Goal: Task Accomplishment & Management: Complete application form

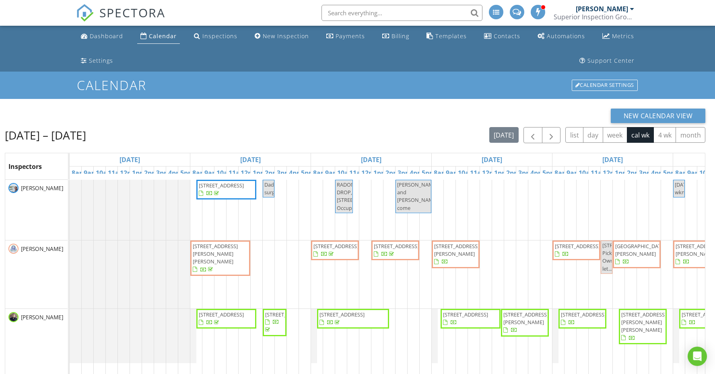
click at [436, 202] on div "562 Rocky Ridge Rd E, Rock Island 38581 Dads surgery RADON DROP, 1980 Jamestown…" at bounding box center [492, 340] width 845 height 321
click at [439, 169] on link "Inspection" at bounding box center [436, 169] width 41 height 13
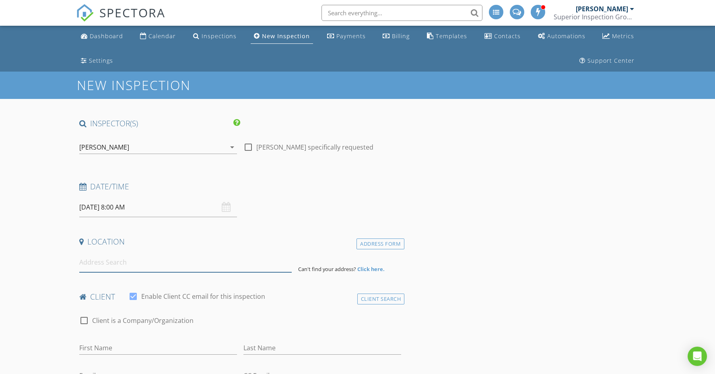
click at [109, 264] on input at bounding box center [185, 263] width 212 height 20
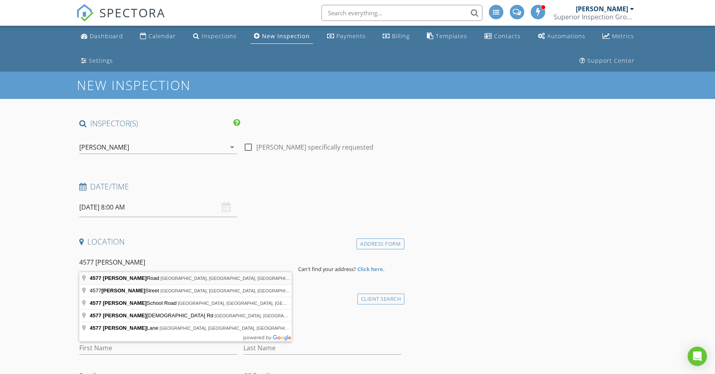
type input "4577 Shipley Road, Cookeville, TN, USA"
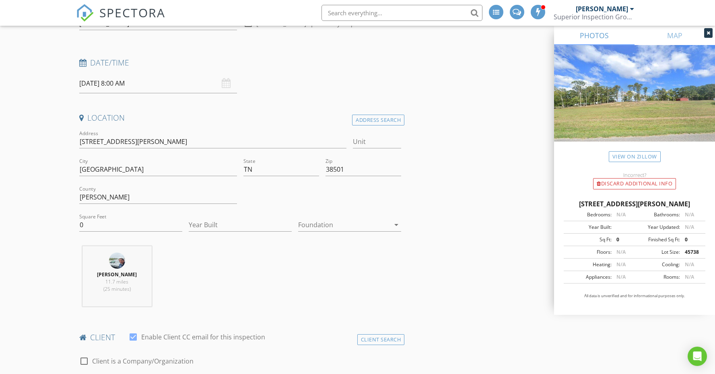
scroll to position [136, 0]
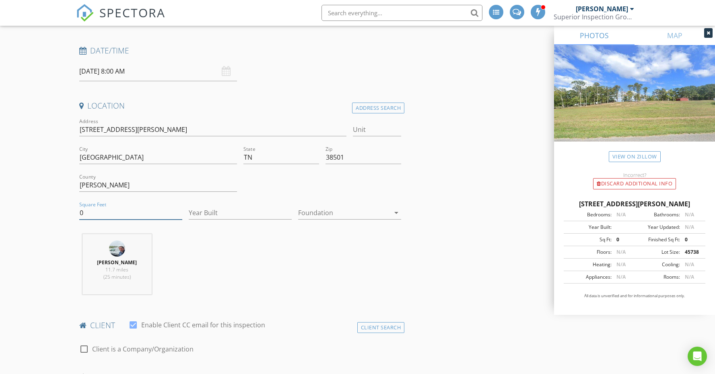
click at [104, 208] on input "0" at bounding box center [130, 212] width 103 height 13
type input "1768"
type input "2025"
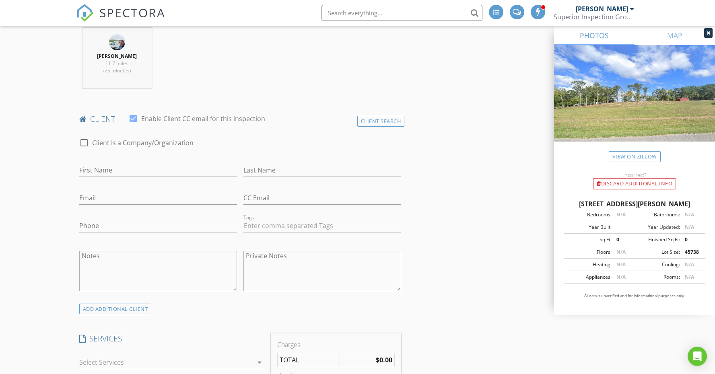
scroll to position [344, 0]
type input "[PERSON_NAME]"
type input "Biagi"
type input "[EMAIL_ADDRESS][DOMAIN_NAME]"
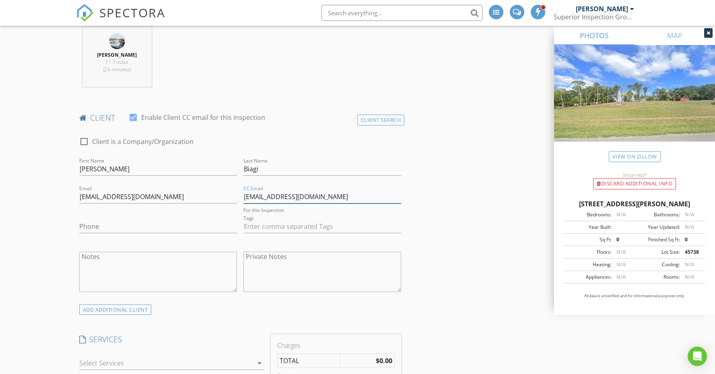
type input "[EMAIL_ADDRESS][DOMAIN_NAME]"
type input "[PHONE_NUMBER]"
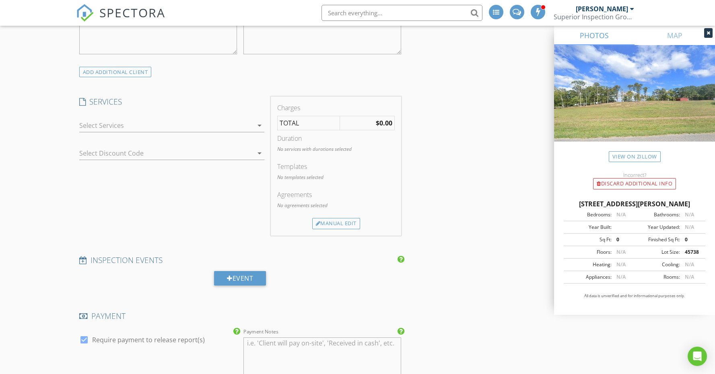
scroll to position [580, 0]
click at [260, 124] on icon "arrow_drop_down" at bounding box center [260, 125] width 10 height 10
click at [239, 128] on div "Residential Inspection" at bounding box center [180, 128] width 154 height 16
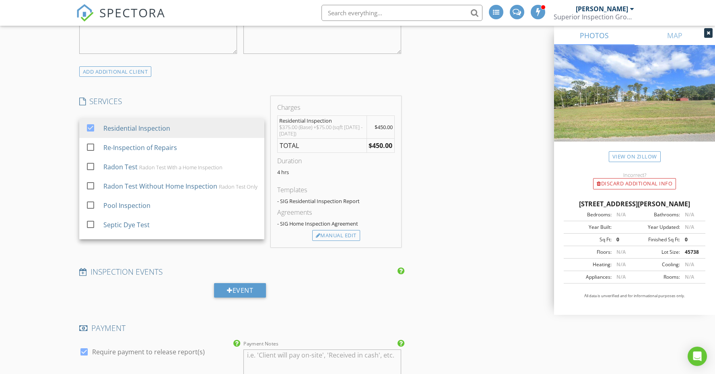
click at [42, 222] on div "New Inspection INSPECTOR(S) check_box Matt Berry PRIMARY check_box_outline_blan…" at bounding box center [357, 273] width 715 height 1563
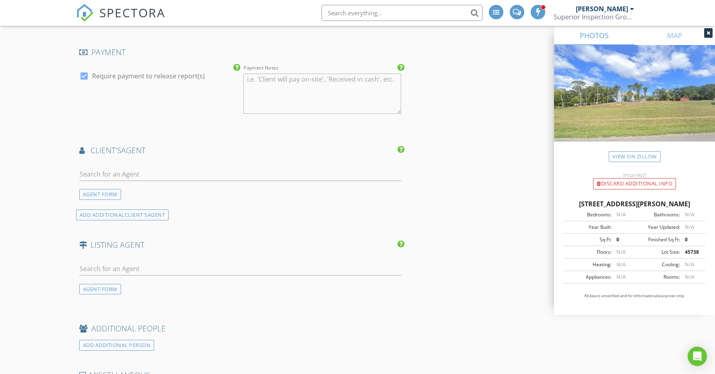
scroll to position [862, 0]
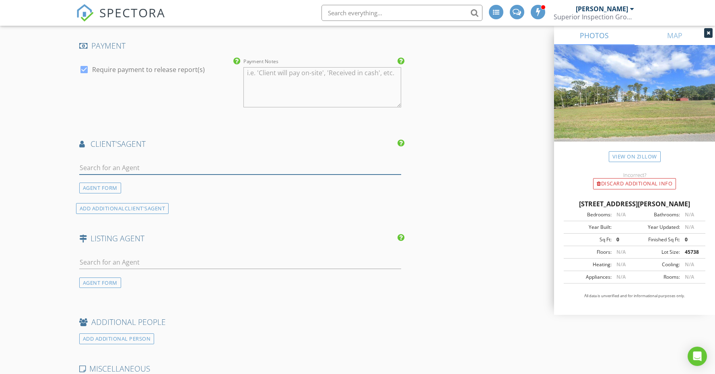
click at [105, 167] on input "text" at bounding box center [240, 167] width 322 height 13
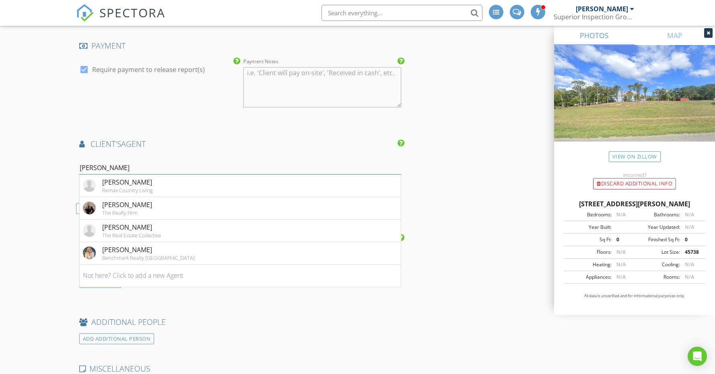
type input "[PERSON_NAME]"
drag, startPoint x: 105, startPoint y: 162, endPoint x: 145, endPoint y: 231, distance: 79.9
click at [145, 232] on div "The Real Estate Collective" at bounding box center [131, 235] width 59 height 6
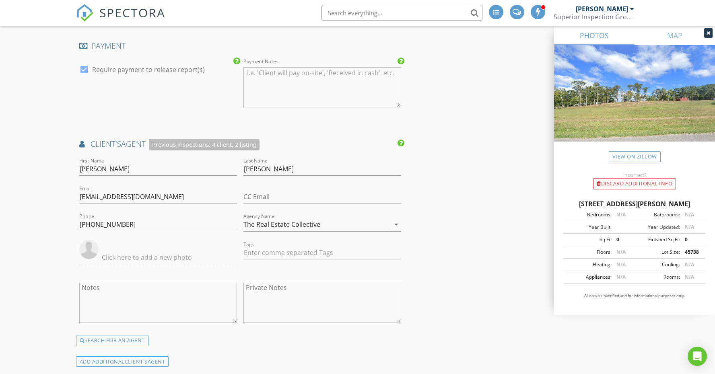
click at [37, 259] on div "New Inspection INSPECTOR(S) check_box Matt Berry PRIMARY check_box_outline_blan…" at bounding box center [357, 67] width 715 height 1716
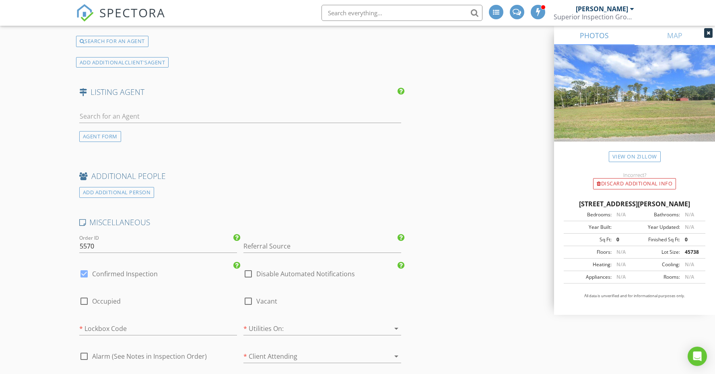
scroll to position [1162, 0]
click at [108, 114] on input "text" at bounding box center [240, 115] width 322 height 13
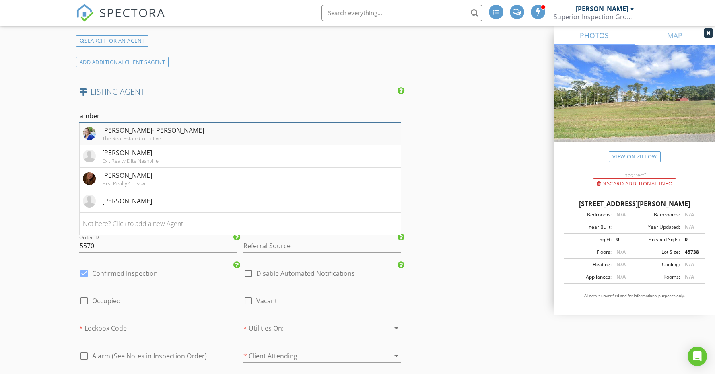
type input "amber"
click at [136, 137] on div "The Real Estate Collective" at bounding box center [153, 138] width 102 height 6
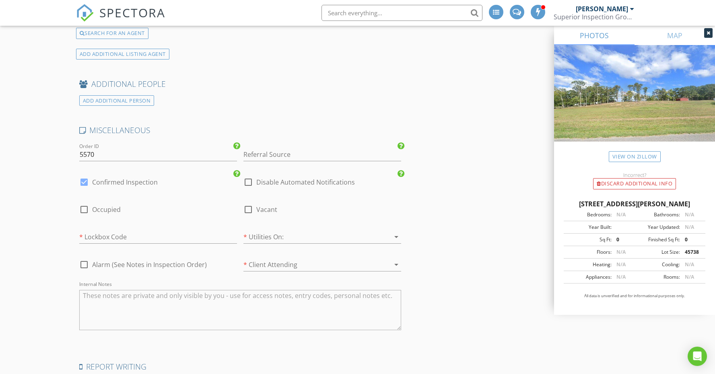
scroll to position [1424, 0]
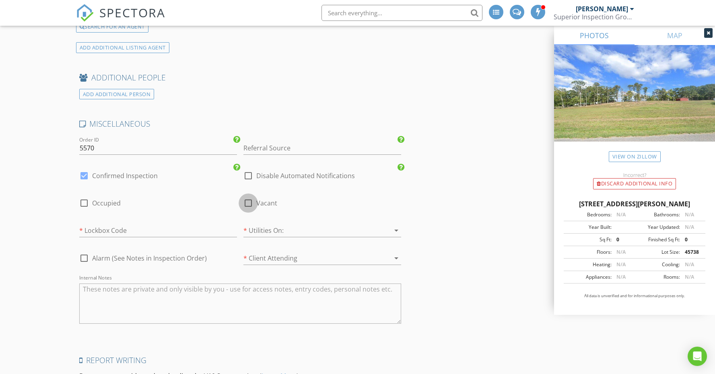
click at [247, 200] on div at bounding box center [248, 203] width 14 height 14
checkbox input "true"
click at [167, 231] on input "text" at bounding box center [158, 230] width 158 height 13
type input "3716"
click at [268, 231] on div at bounding box center [310, 230] width 135 height 13
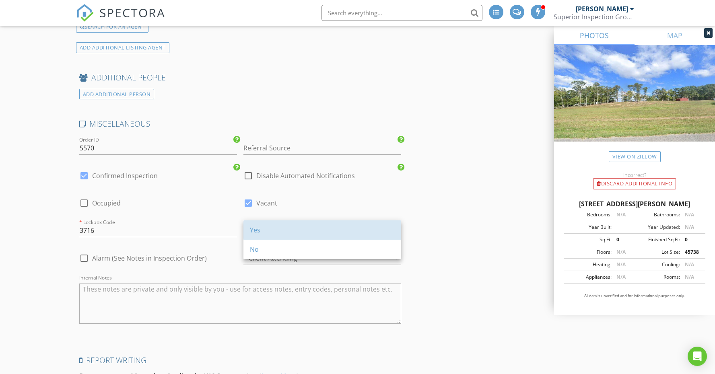
click at [268, 231] on div "Yes" at bounding box center [322, 230] width 145 height 10
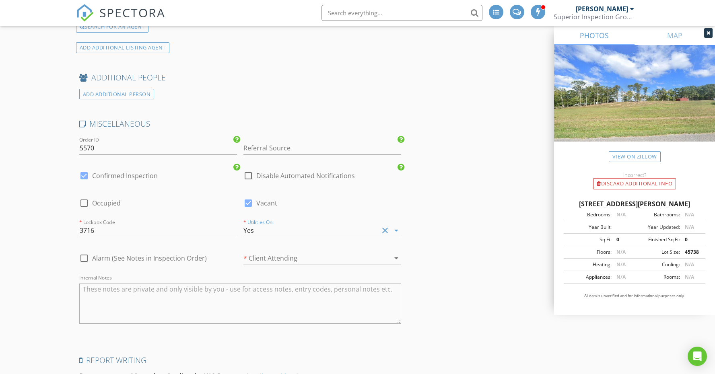
click at [269, 256] on div at bounding box center [310, 258] width 135 height 13
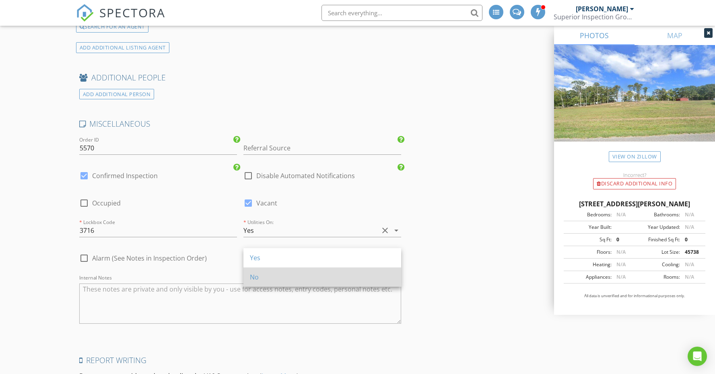
click at [267, 277] on div "No" at bounding box center [322, 277] width 145 height 10
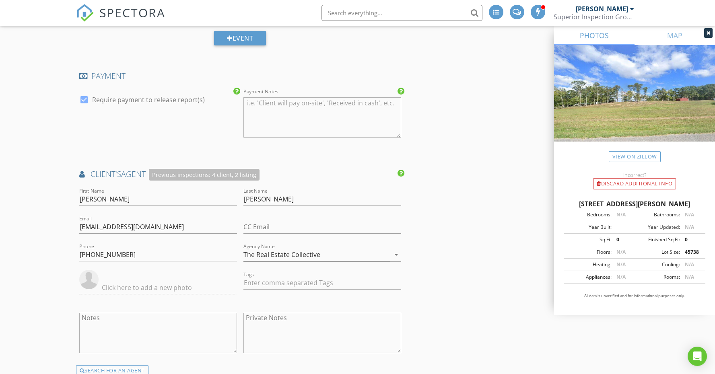
scroll to position [832, 0]
click at [12, 282] on div "New Inspection INSPECTOR(S) check_box Matt Berry PRIMARY check_box_outline_blan…" at bounding box center [357, 180] width 715 height 1880
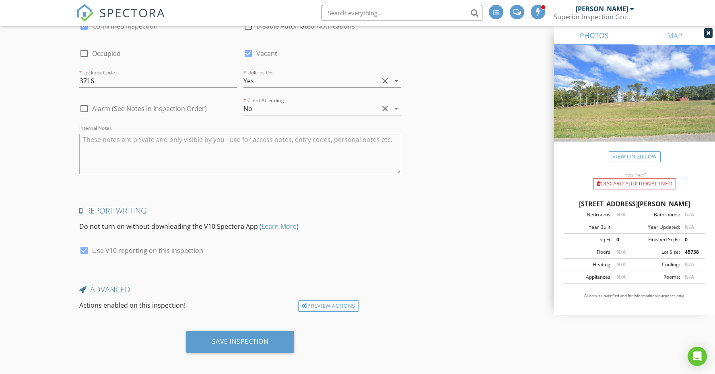
scroll to position [1573, 0]
click at [239, 338] on div "Save Inspection" at bounding box center [240, 342] width 57 height 8
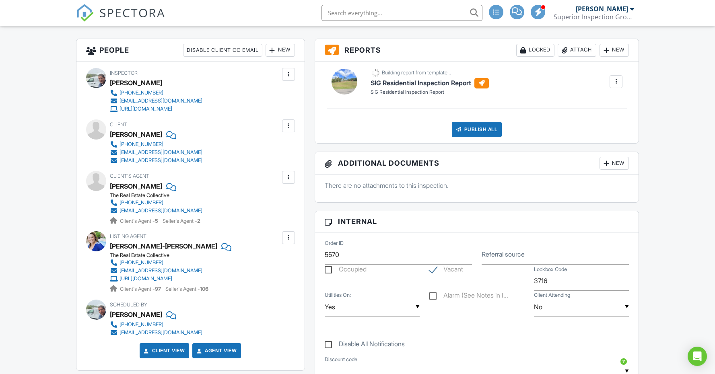
scroll to position [252, 0]
